Goal: Information Seeking & Learning: Learn about a topic

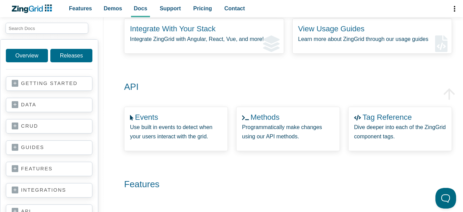
scroll to position [207, 0]
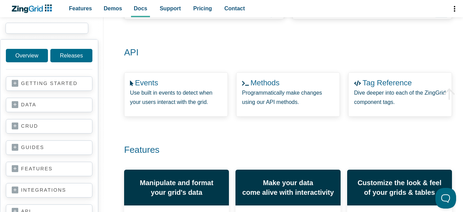
click at [50, 29] on input "search input" at bounding box center [47, 28] width 83 height 11
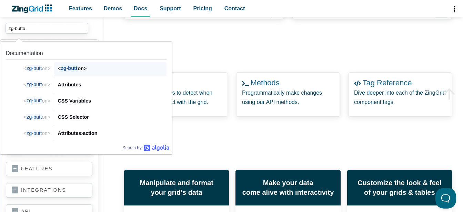
type input "zg-button"
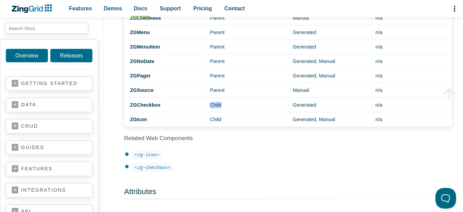
scroll to position [448, 0]
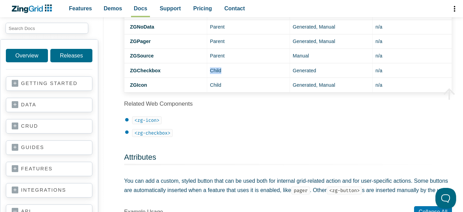
click at [153, 135] on code "<zg-checkbox>" at bounding box center [152, 133] width 41 height 8
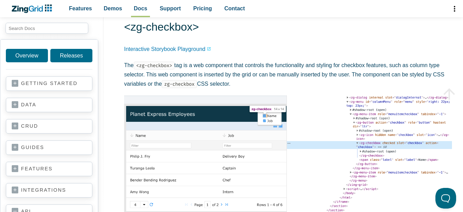
scroll to position [69, 0]
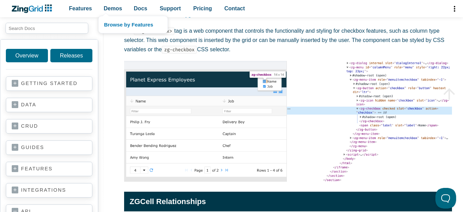
click at [100, 16] on nav "Browse by Features" at bounding box center [133, 25] width 70 height 18
